Goal: Information Seeking & Learning: Check status

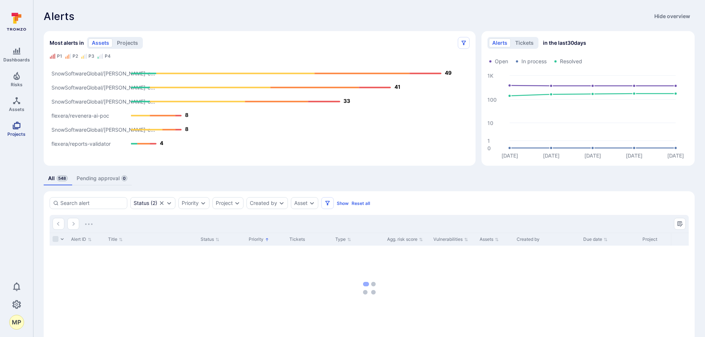
click at [15, 127] on icon "Projects" at bounding box center [16, 125] width 9 height 9
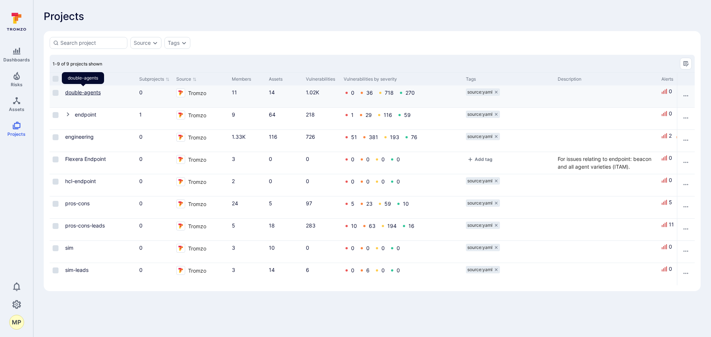
click at [86, 94] on link "double-agents" at bounding box center [83, 92] width 36 height 6
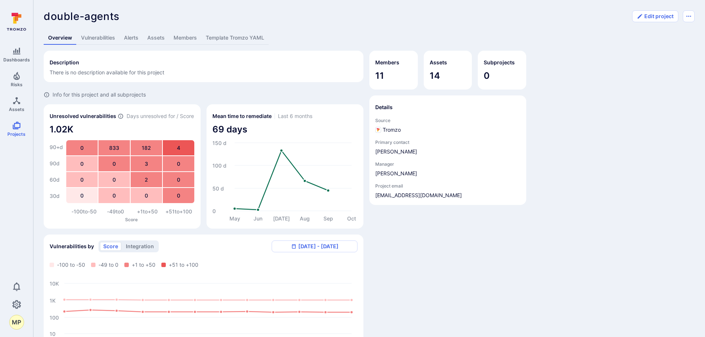
click at [110, 38] on link "Vulnerabilities" at bounding box center [98, 38] width 43 height 14
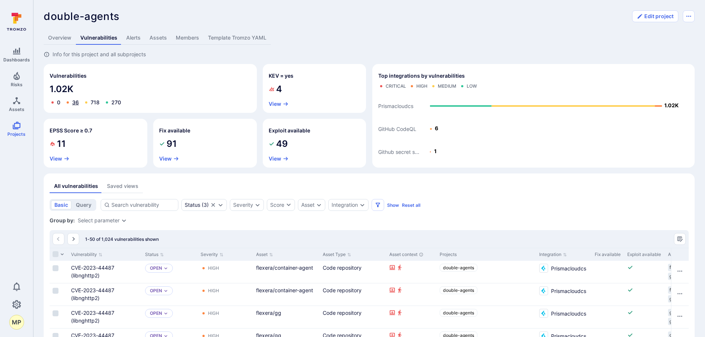
click at [73, 103] on link "36" at bounding box center [75, 102] width 7 height 6
